Goal: Information Seeking & Learning: Learn about a topic

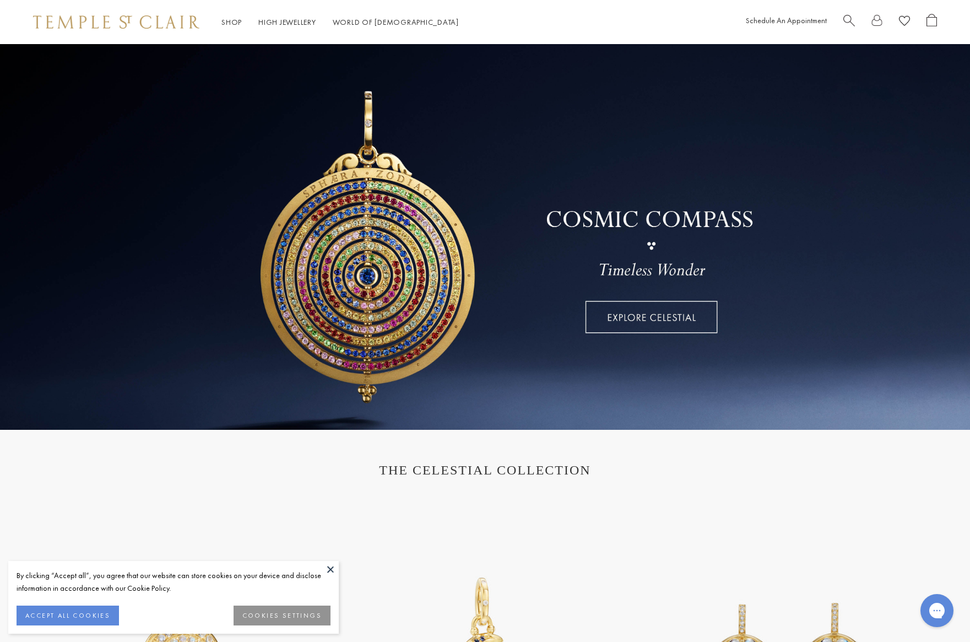
click at [664, 311] on link at bounding box center [485, 236] width 970 height 385
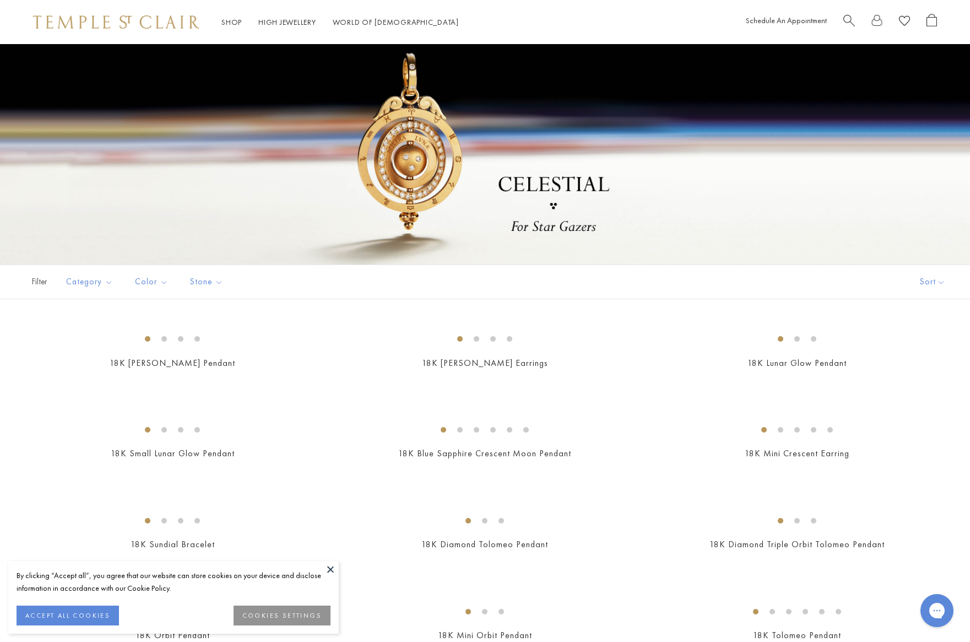
click at [76, 618] on button "ACCEPT ALL COOKIES" at bounding box center [68, 615] width 102 height 20
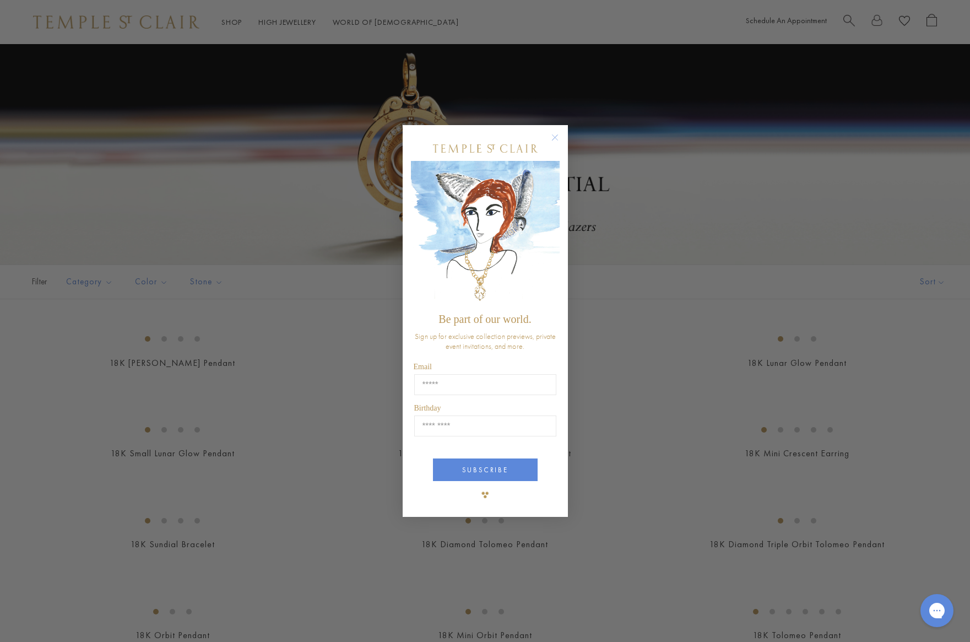
click at [558, 137] on circle "Close dialog" at bounding box center [554, 137] width 13 height 13
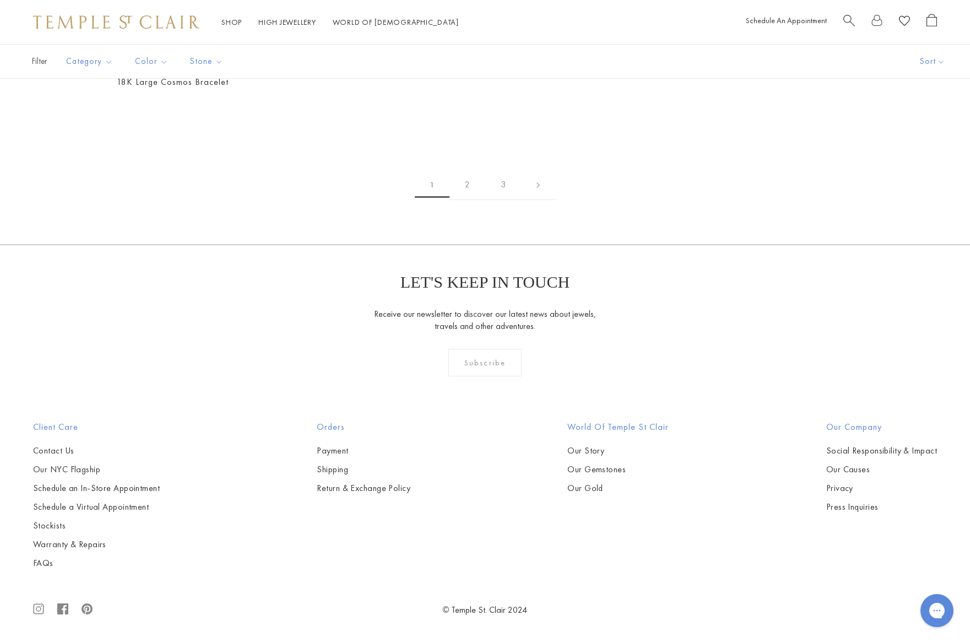
scroll to position [5284, 0]
click at [466, 200] on link "2" at bounding box center [467, 185] width 36 height 30
click at [524, 200] on link "3" at bounding box center [520, 185] width 36 height 30
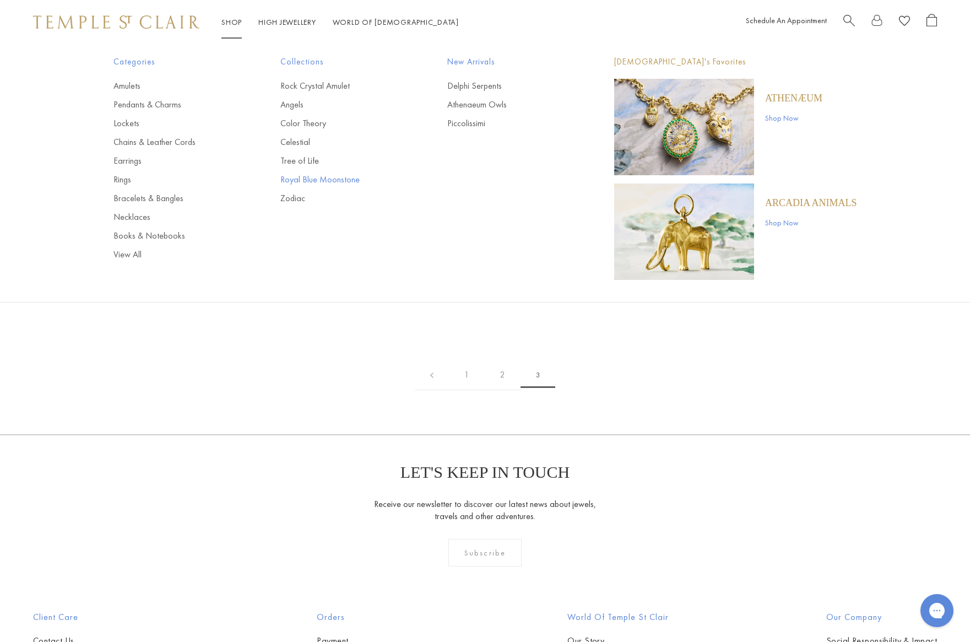
click at [310, 181] on link "Royal Blue Moonstone" at bounding box center [341, 179] width 123 height 12
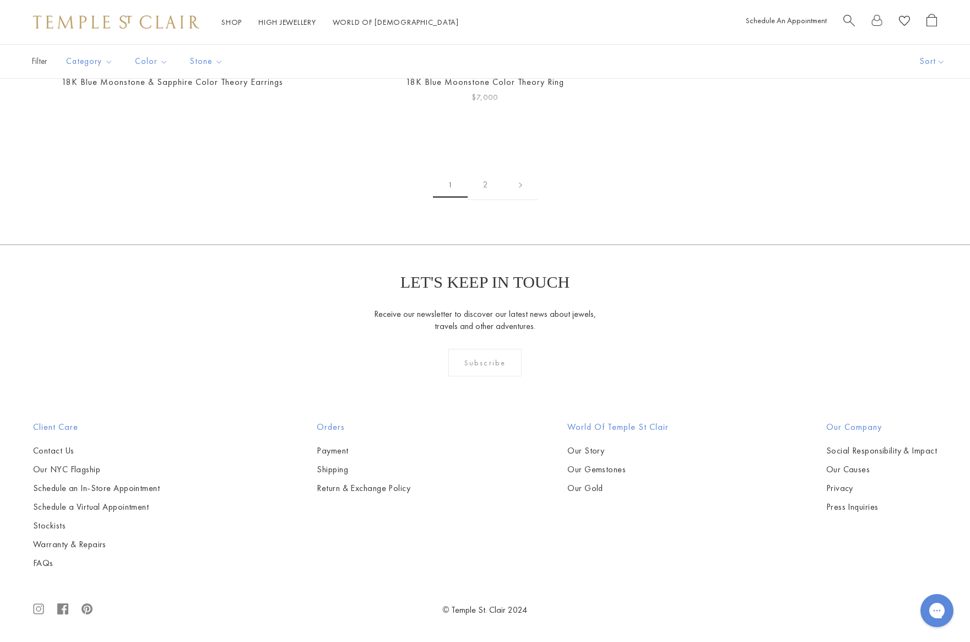
scroll to position [5645, 0]
click at [485, 200] on link "2" at bounding box center [486, 185] width 36 height 30
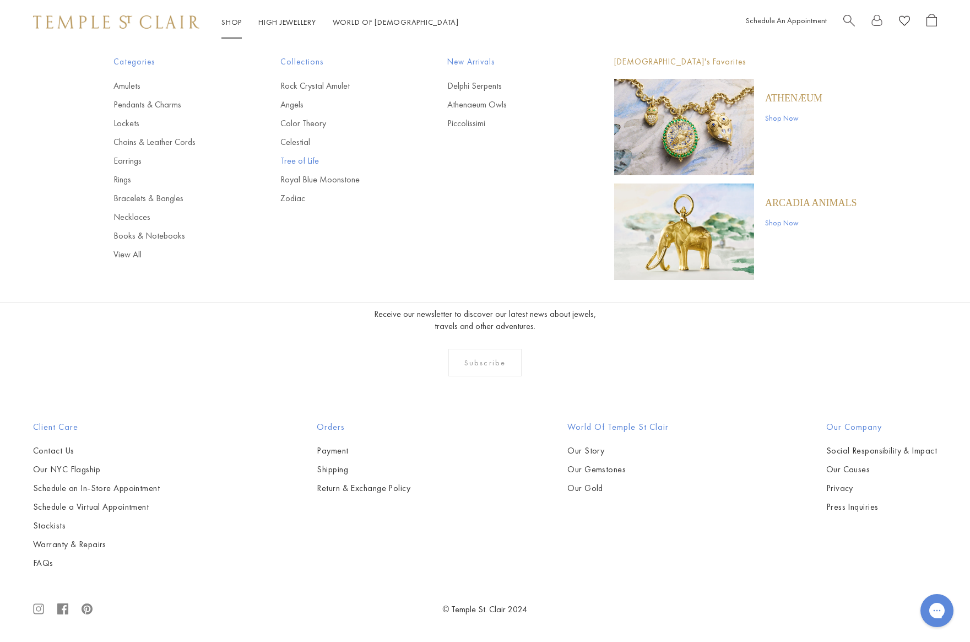
click at [309, 161] on link "Tree of Life" at bounding box center [341, 161] width 123 height 12
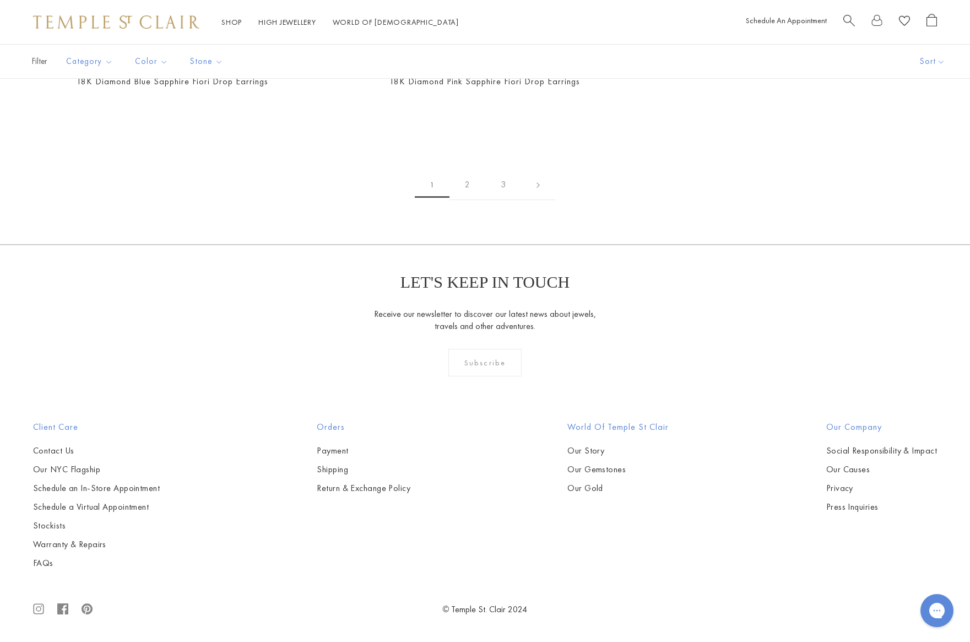
scroll to position [2776, 0]
click at [0, 0] on img at bounding box center [0, 0] width 0 height 0
click at [468, 200] on link "2" at bounding box center [467, 185] width 36 height 30
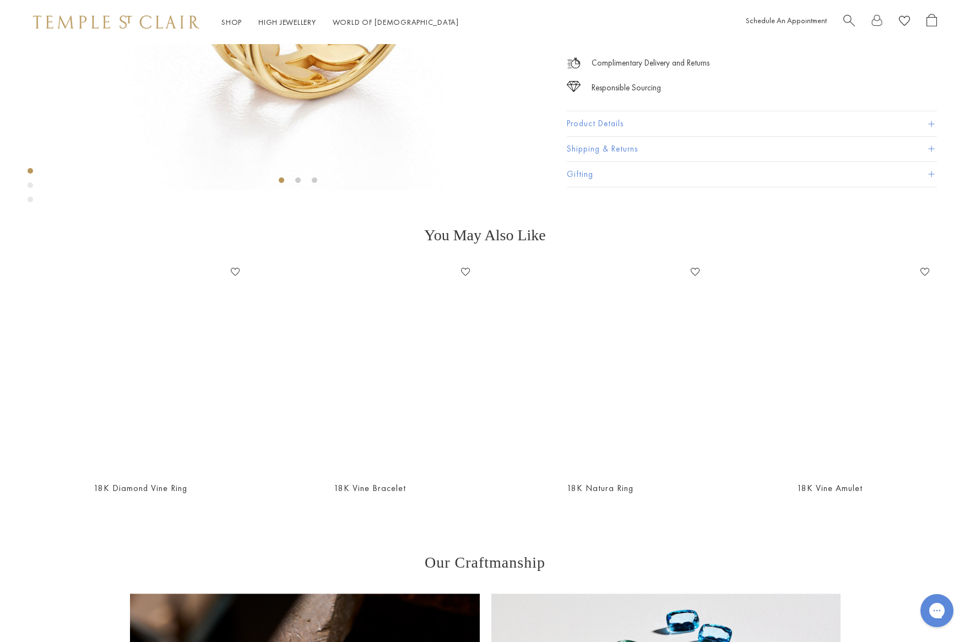
scroll to position [393, 0]
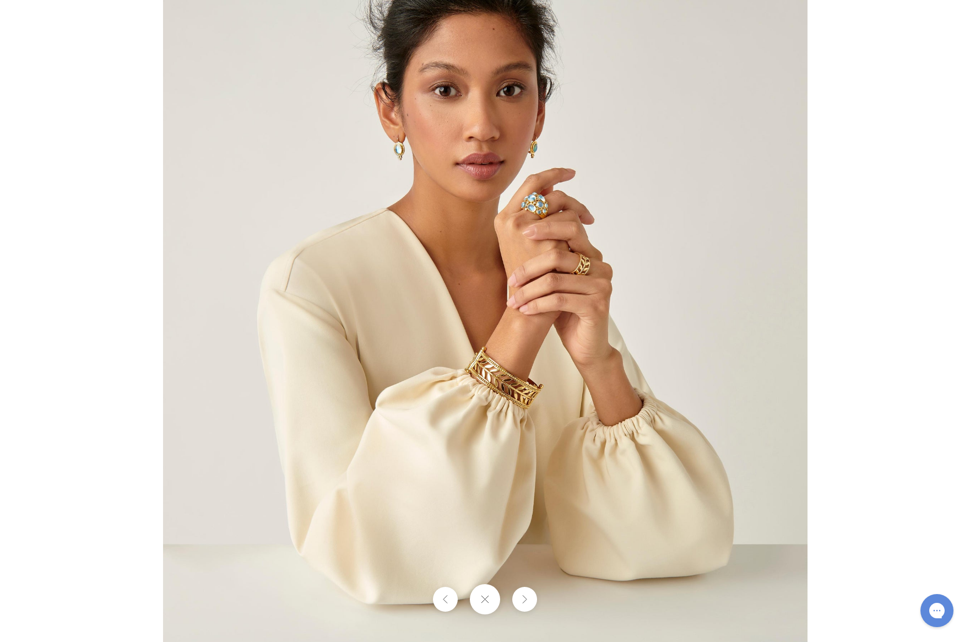
click at [521, 215] on img at bounding box center [485, 321] width 644 height 644
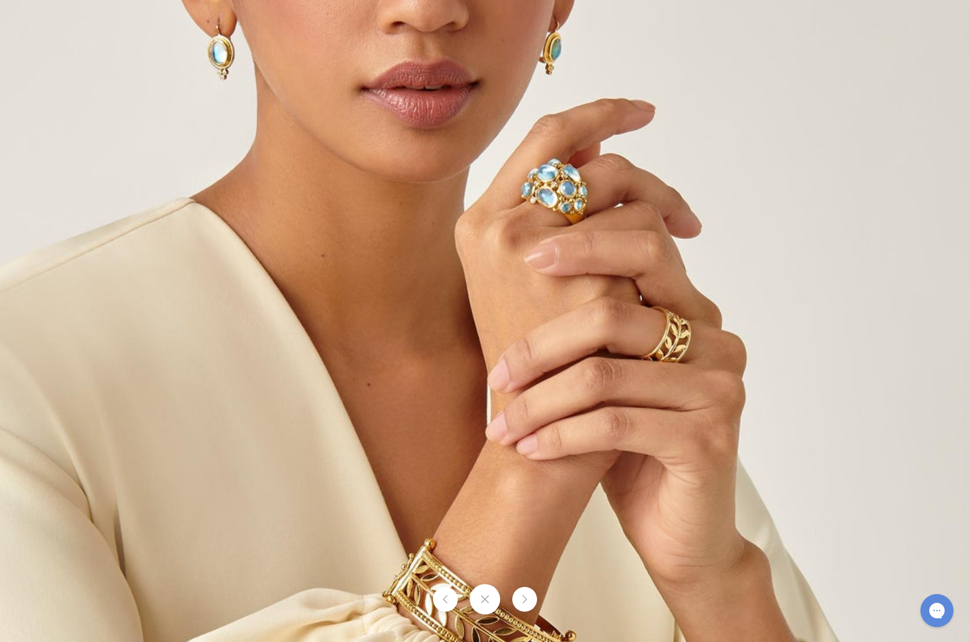
click at [491, 328] on img at bounding box center [433, 476] width 1586 height 1586
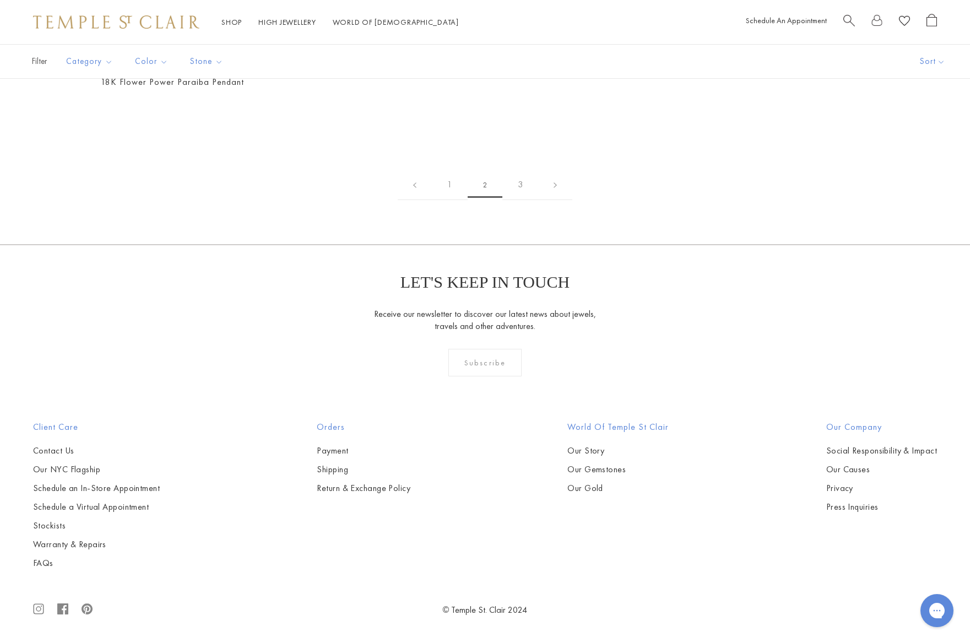
scroll to position [5081, 0]
click at [519, 200] on link "3" at bounding box center [520, 185] width 36 height 30
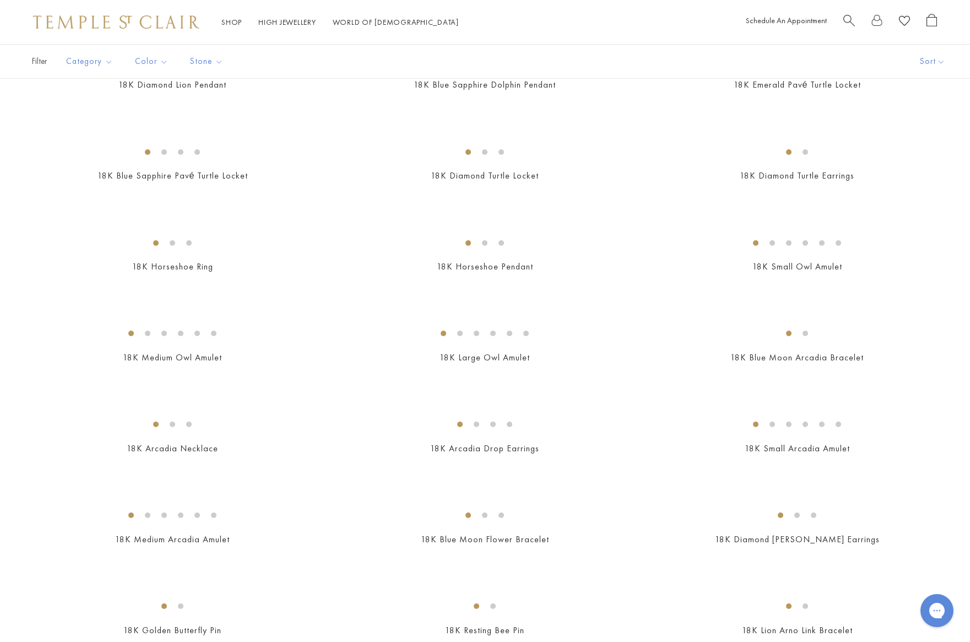
scroll to position [461, 0]
click at [0, 0] on img at bounding box center [0, 0] width 0 height 0
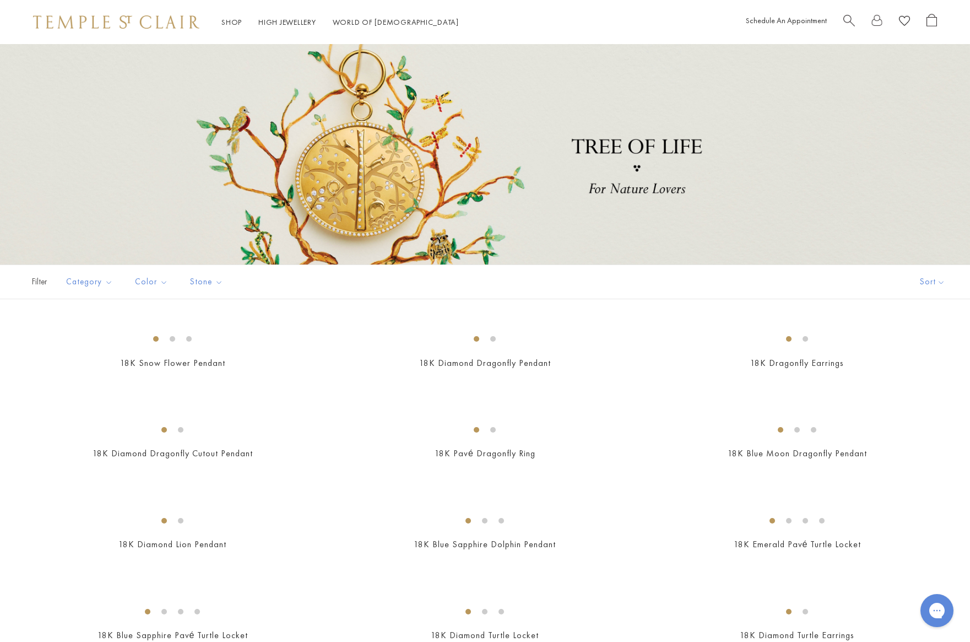
scroll to position [2, 0]
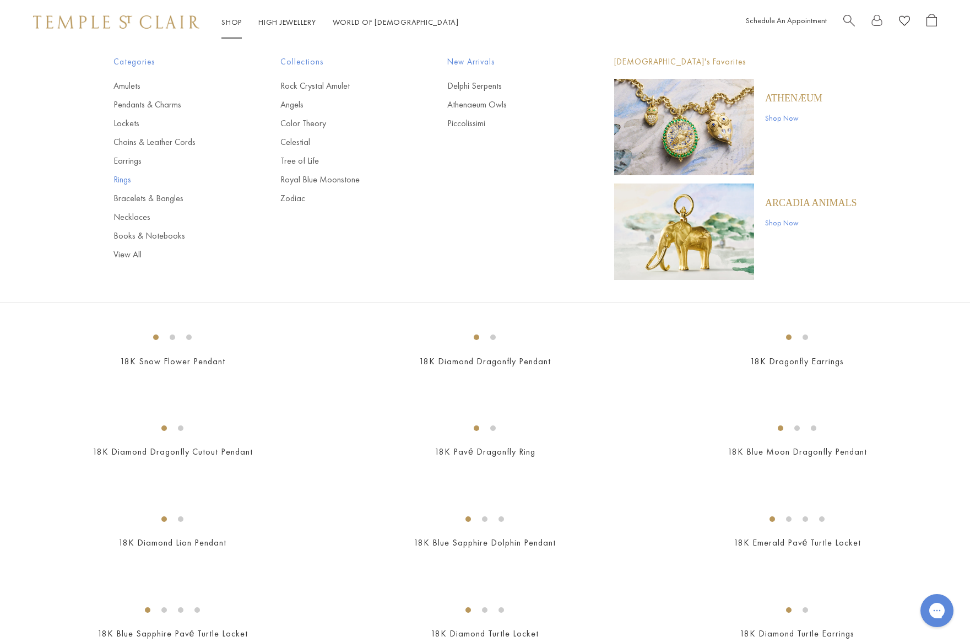
click at [123, 177] on link "Rings" at bounding box center [174, 179] width 123 height 12
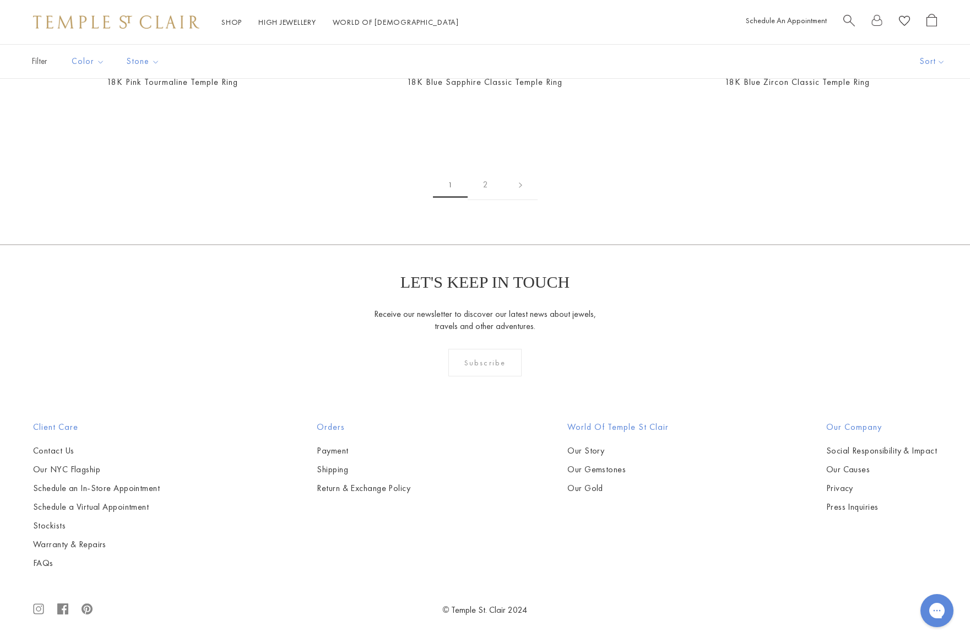
scroll to position [4970, 0]
click at [483, 200] on link "2" at bounding box center [486, 185] width 36 height 30
click at [484, 200] on link "1" at bounding box center [485, 185] width 36 height 30
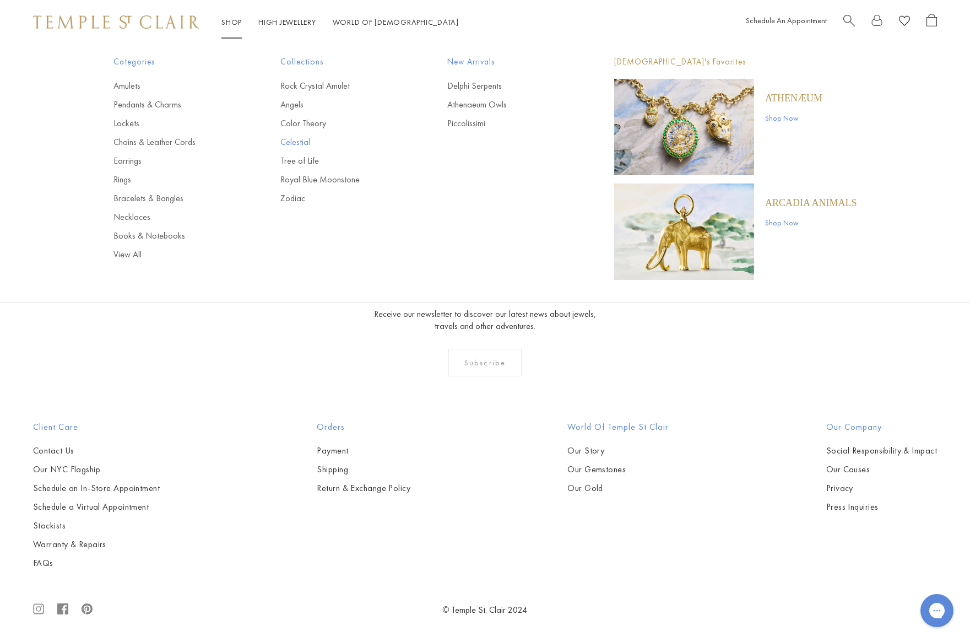
click at [306, 145] on link "Celestial" at bounding box center [341, 142] width 123 height 12
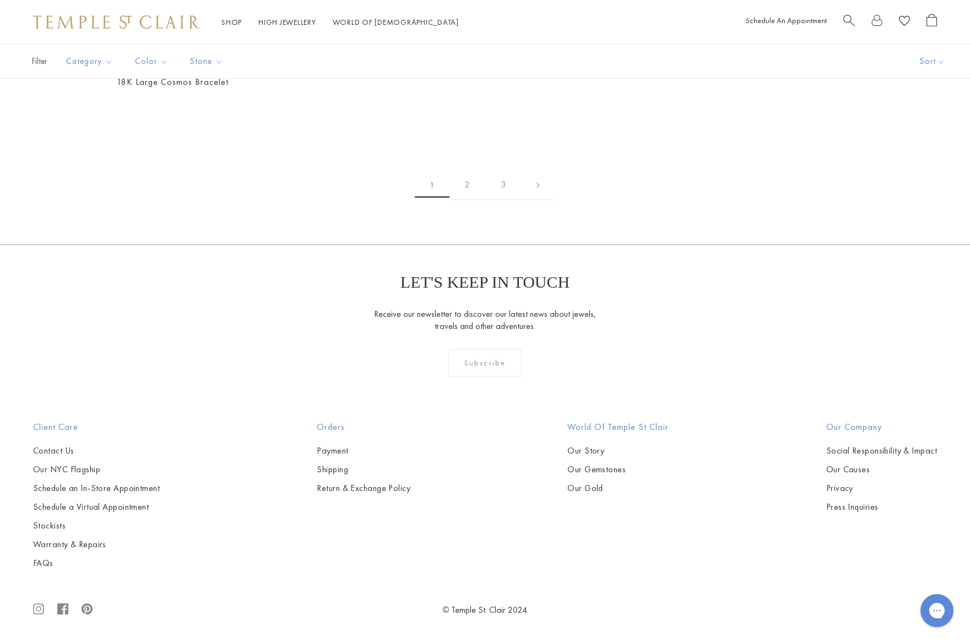
scroll to position [5242, 0]
click at [468, 200] on link "2" at bounding box center [467, 185] width 36 height 30
click at [519, 200] on link "3" at bounding box center [520, 185] width 36 height 30
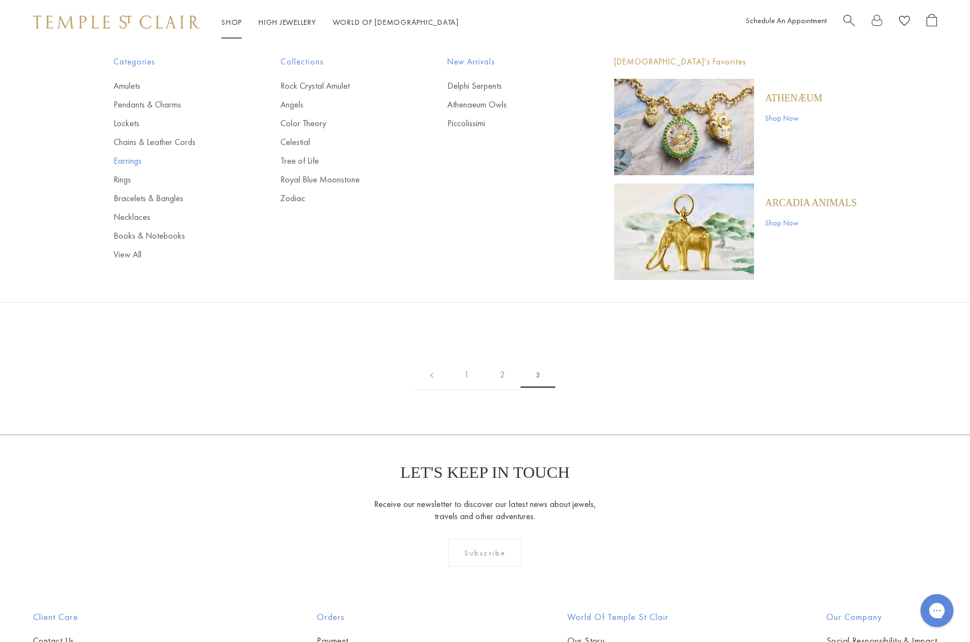
click at [135, 160] on link "Earrings" at bounding box center [174, 161] width 123 height 12
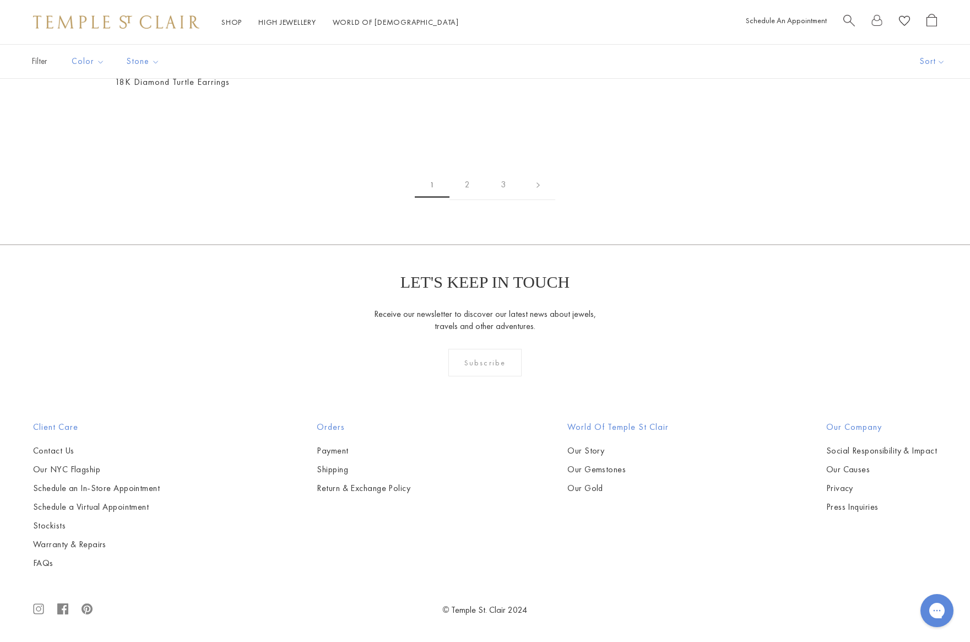
scroll to position [5487, 0]
click at [466, 200] on link "2" at bounding box center [467, 185] width 36 height 30
click at [521, 200] on link "3" at bounding box center [520, 185] width 36 height 30
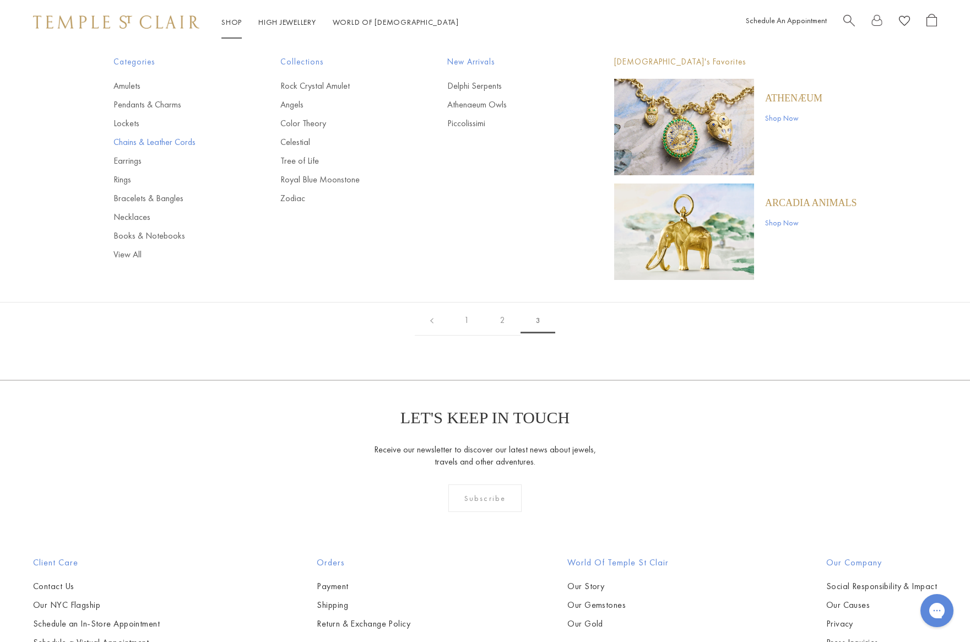
click at [147, 140] on link "Chains & Leather Cords" at bounding box center [174, 142] width 123 height 12
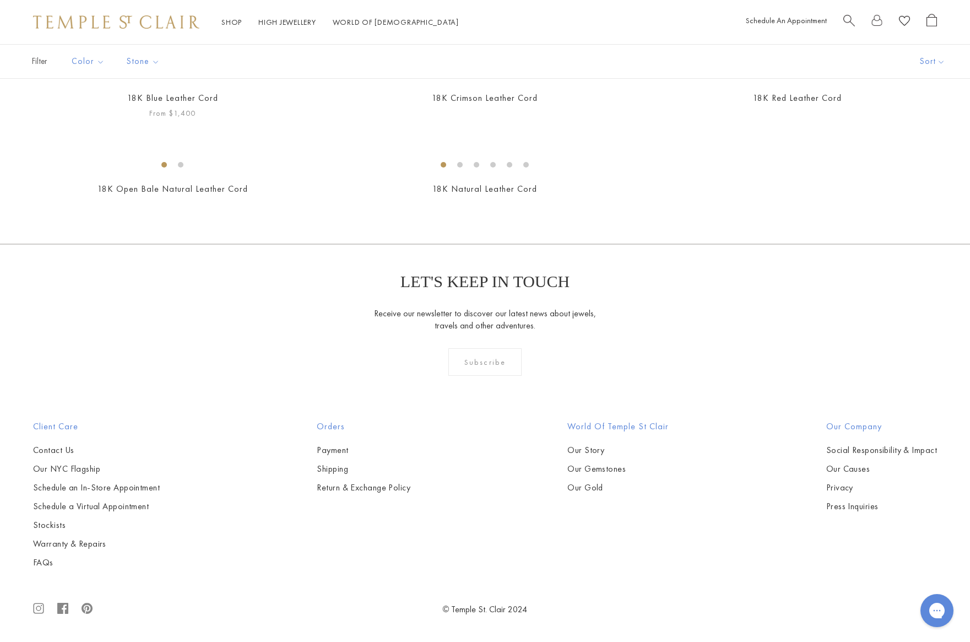
scroll to position [1703, 0]
click at [0, 0] on img at bounding box center [0, 0] width 0 height 0
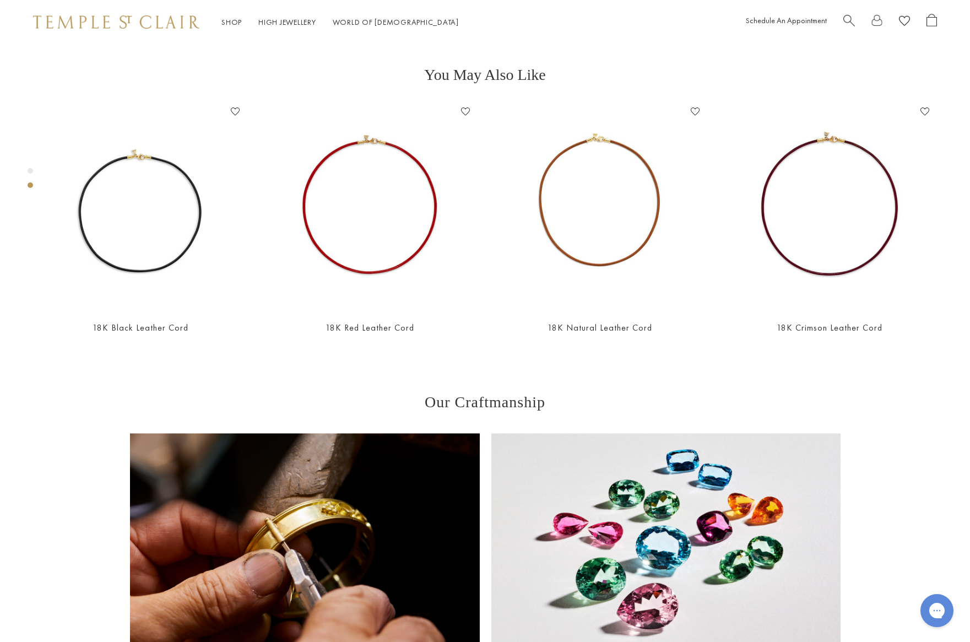
scroll to position [44, 0]
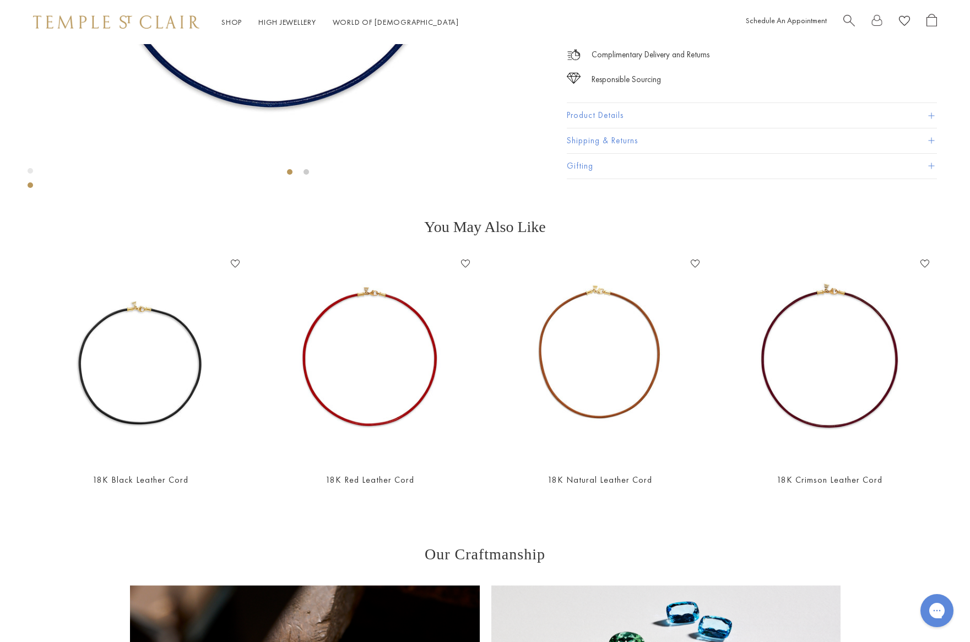
scroll to position [351, 0]
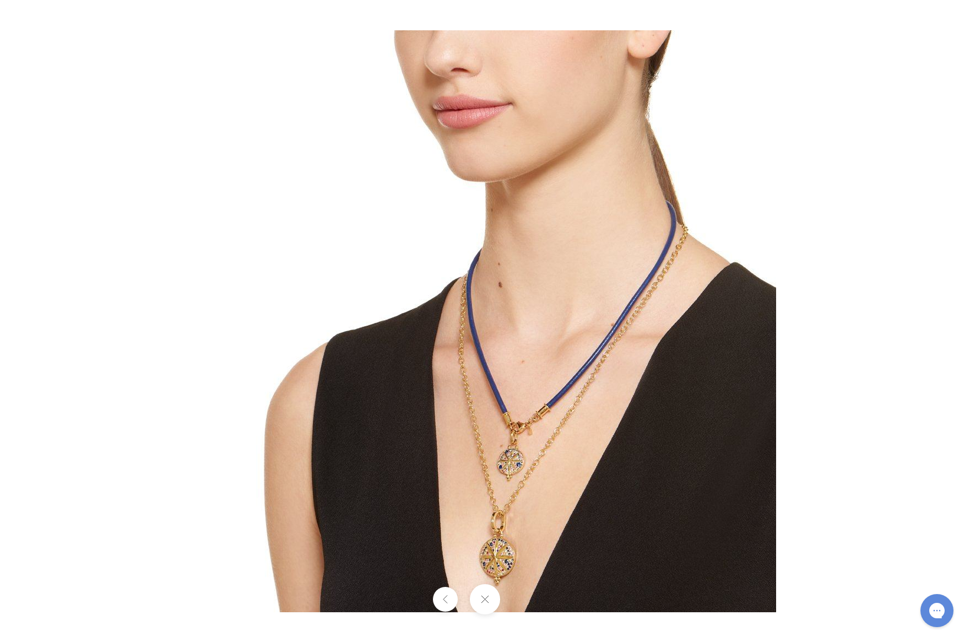
click at [524, 338] on img at bounding box center [484, 320] width 581 height 581
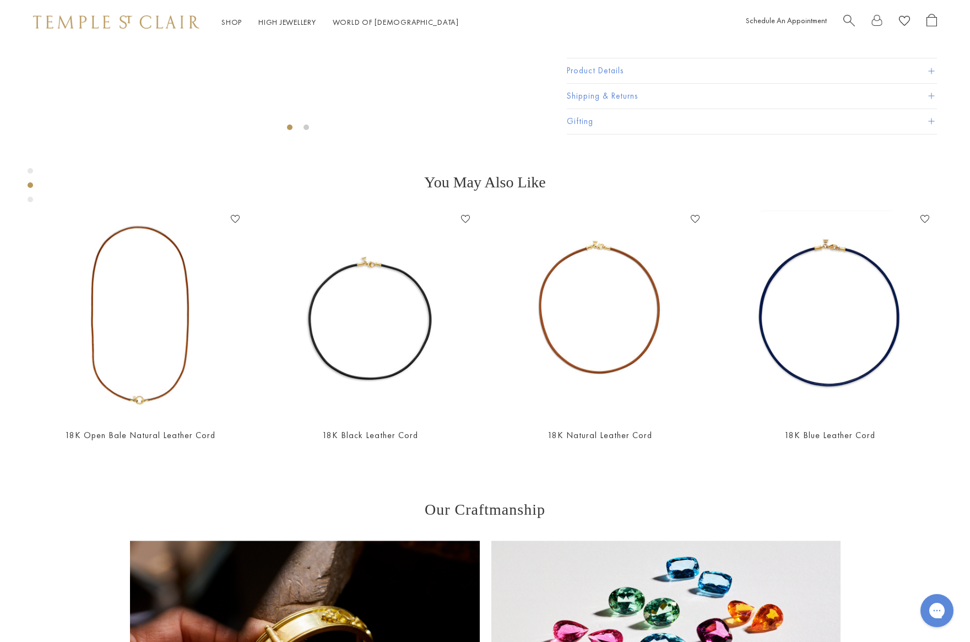
scroll to position [395, 0]
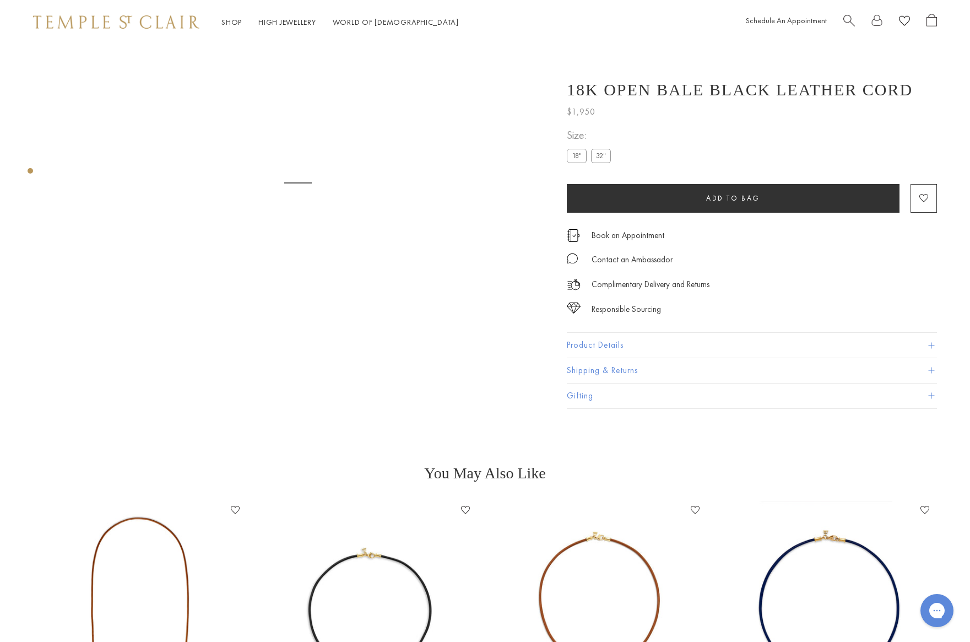
scroll to position [44, 0]
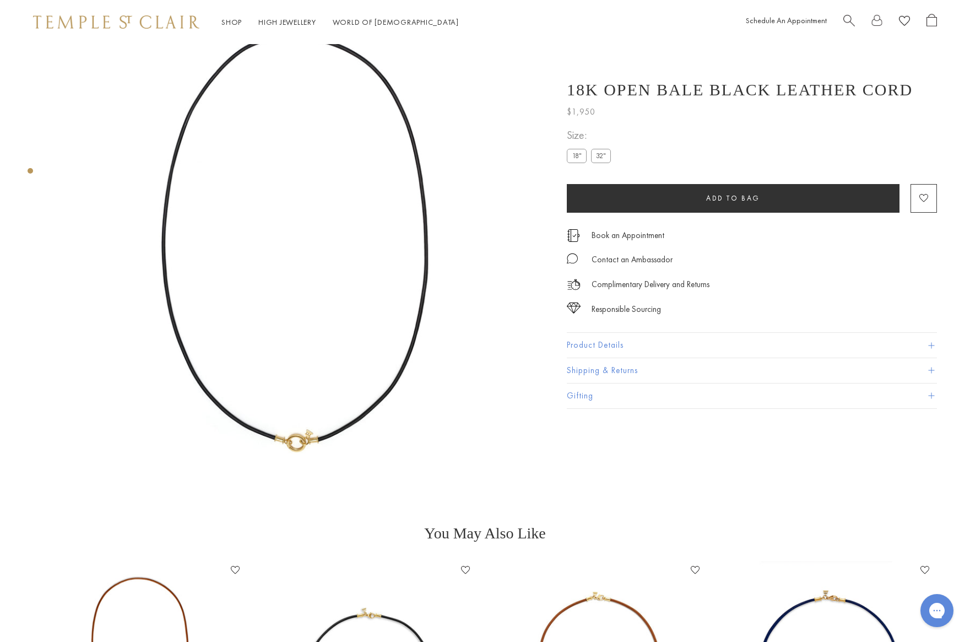
click at [577, 157] on label "18"" at bounding box center [577, 156] width 20 height 14
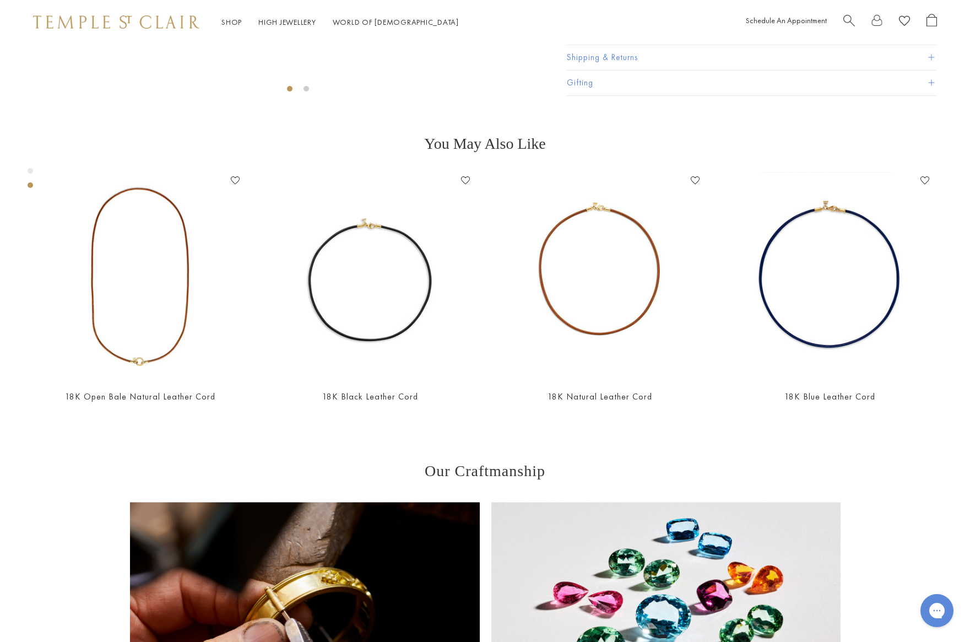
scroll to position [437, 0]
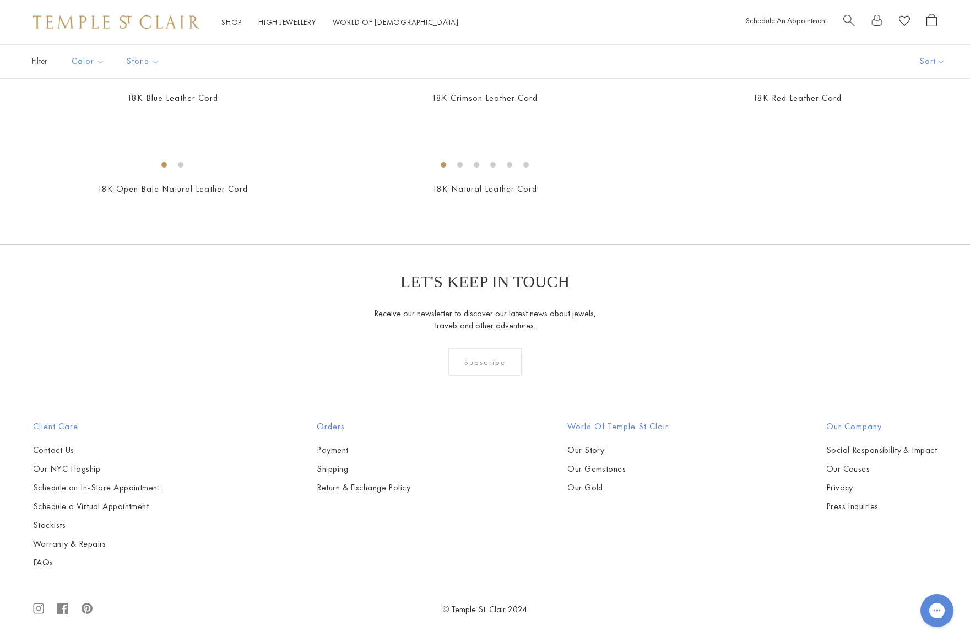
scroll to position [1894, 0]
click at [0, 0] on img at bounding box center [0, 0] width 0 height 0
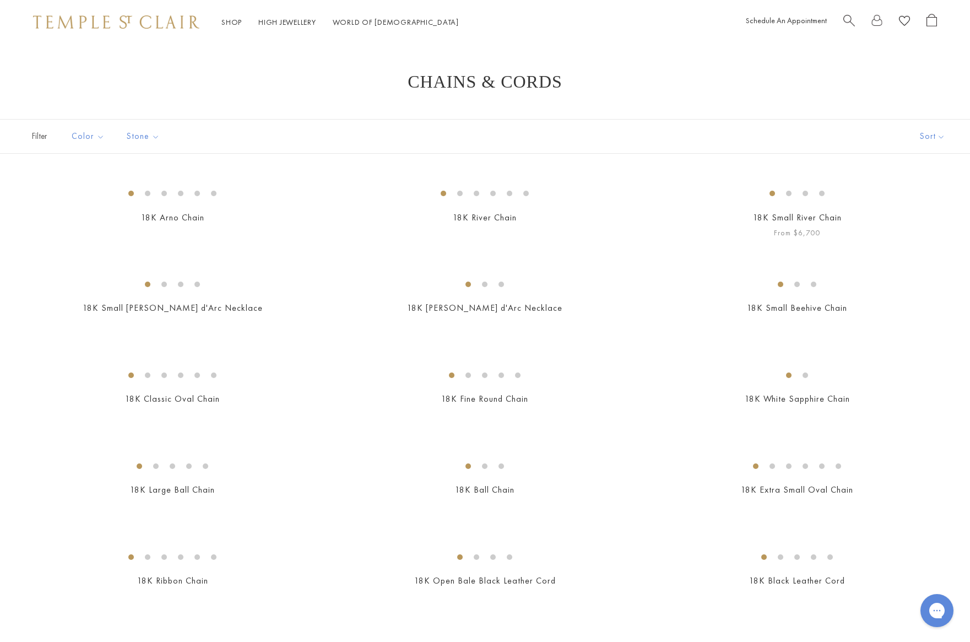
scroll to position [1, 0]
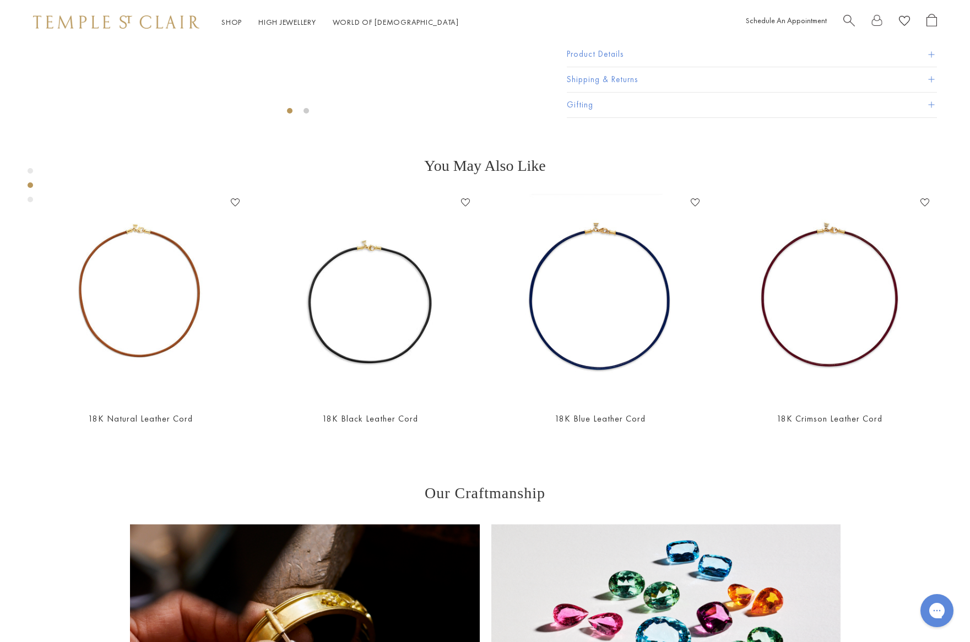
scroll to position [407, 0]
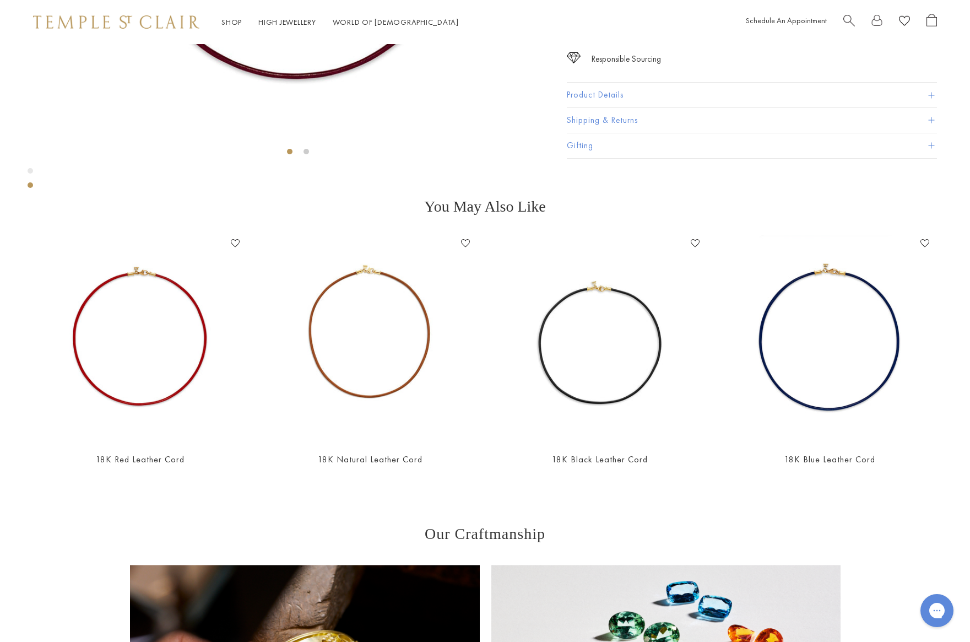
scroll to position [369, 0]
